Goal: Information Seeking & Learning: Learn about a topic

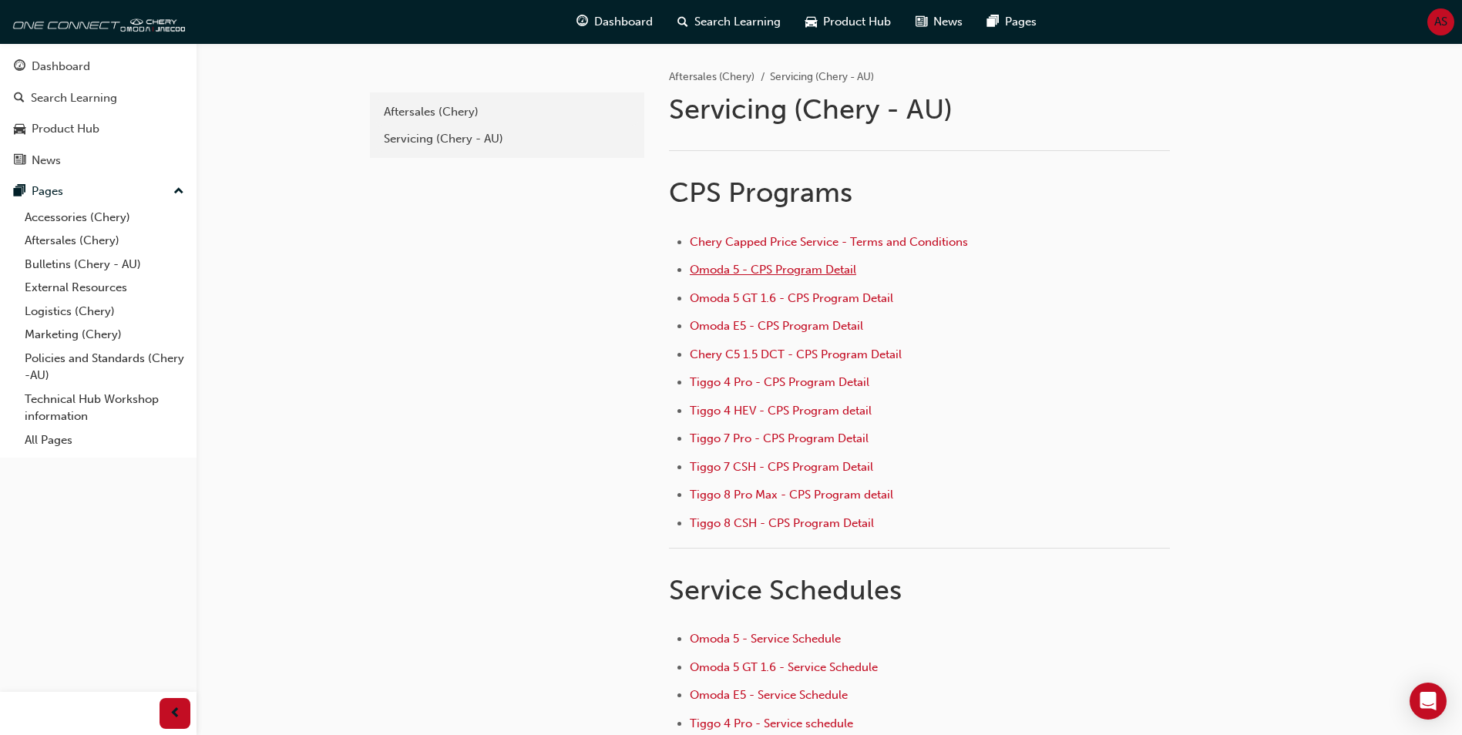
click at [807, 266] on span "Omoda 5 - CPS Program Detail" at bounding box center [773, 270] width 167 height 14
click at [691, 291] on span "Omoda 5 GT 1.6 - CPS Program Detail" at bounding box center [792, 298] width 204 height 14
click at [739, 325] on span "Omoda E5 - CPS Program Detail" at bounding box center [776, 326] width 173 height 14
click at [702, 353] on span "Chery C5 1.5 DCT - CPS Program Detail" at bounding box center [796, 355] width 212 height 14
click at [739, 295] on span "Omoda 5 GT 1.6 - CPS Program Detail" at bounding box center [792, 298] width 204 height 14
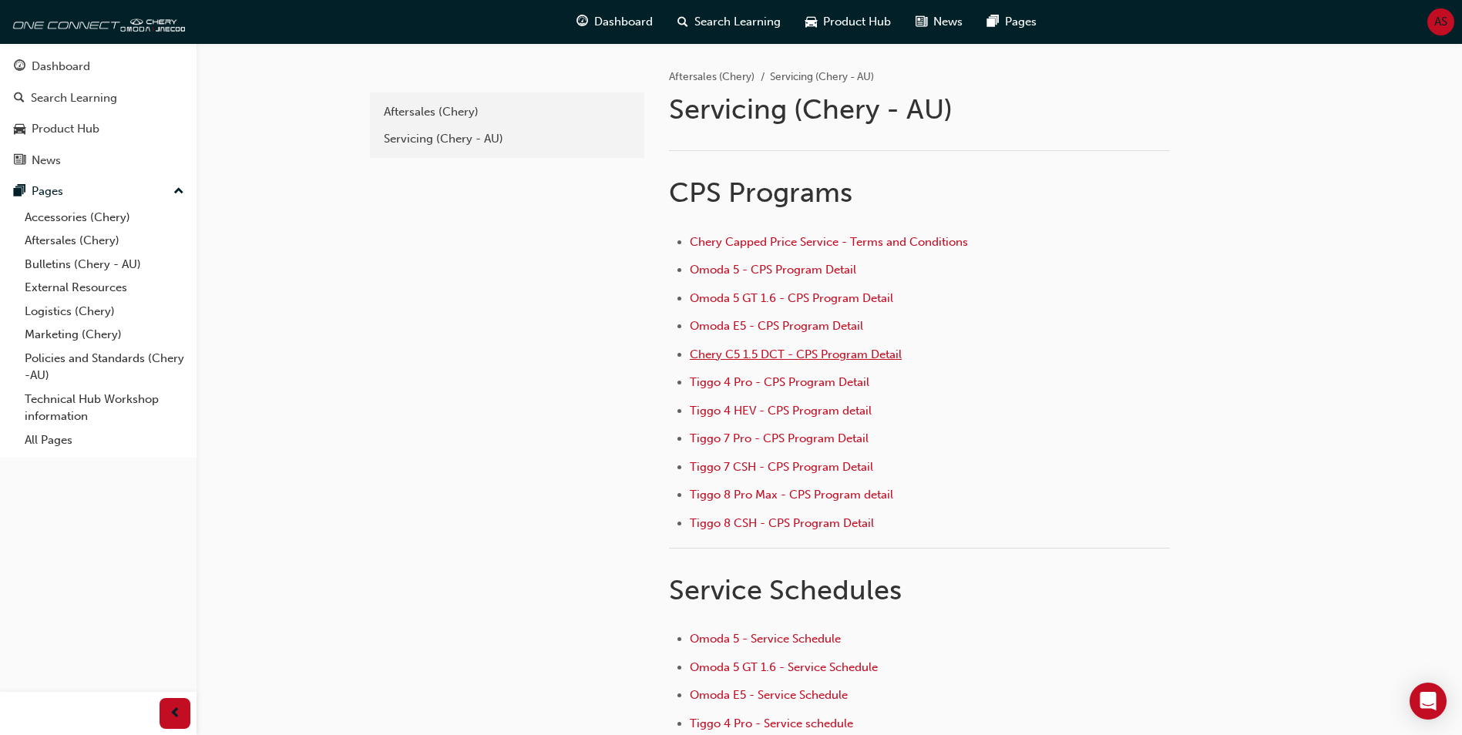
click at [741, 356] on span "Chery C5 1.5 DCT - CPS Program Detail" at bounding box center [796, 355] width 212 height 14
click at [728, 385] on span "Tiggo 4 Pro - CPS Program Detail" at bounding box center [780, 382] width 180 height 14
click at [749, 412] on span "Tiggo 4 HEV - CPS Program detail" at bounding box center [781, 411] width 182 height 14
click at [763, 442] on span "Tiggo 7 Pro - CPS Program Detail" at bounding box center [779, 439] width 179 height 14
click at [730, 469] on span "Tiggo 7 CSH - CPS Program Detail" at bounding box center [781, 467] width 183 height 14
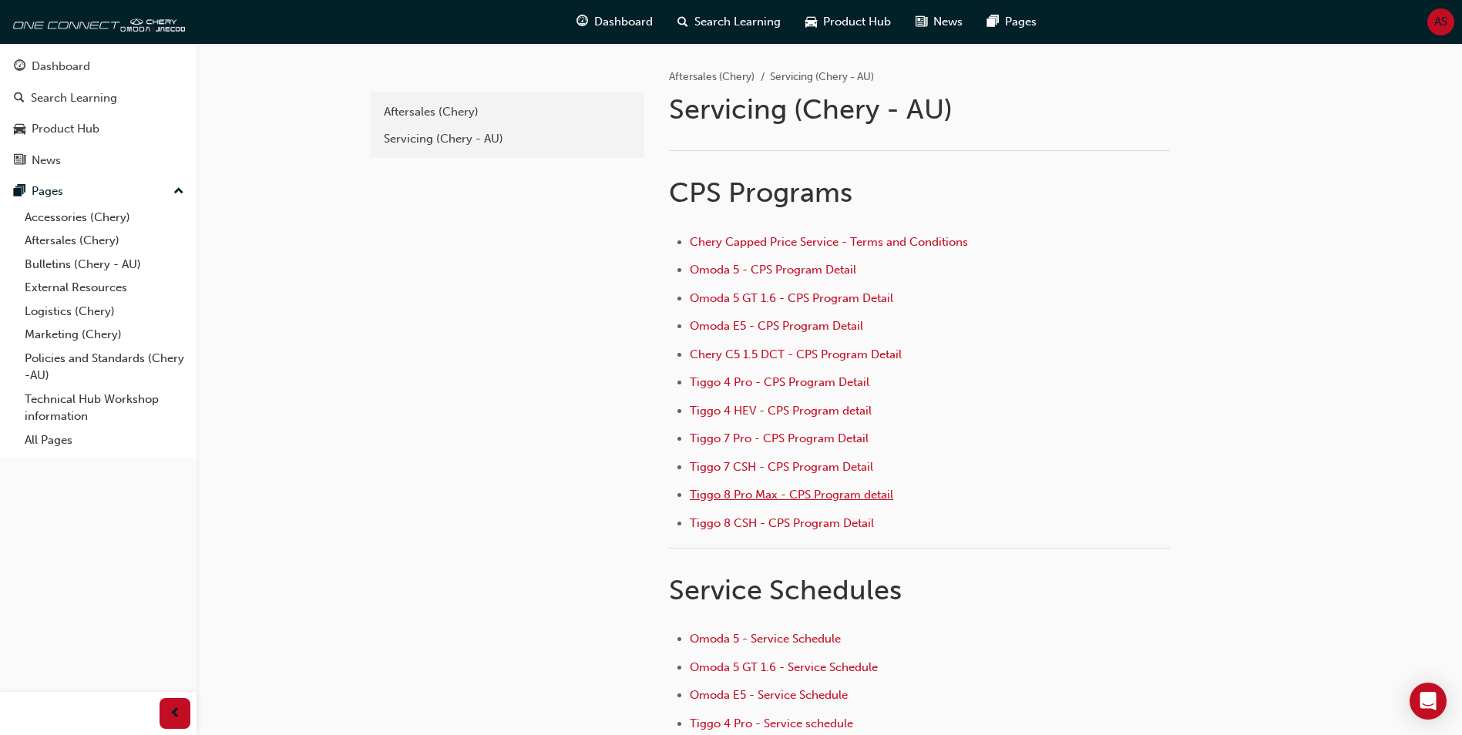
click at [780, 496] on span "Tiggo 8 Pro Max - CPS Program detail" at bounding box center [792, 495] width 204 height 14
click at [769, 523] on span "Tiggo 8 CSH - CPS Program Detail" at bounding box center [782, 523] width 184 height 14
